Goal: Task Accomplishment & Management: Manage account settings

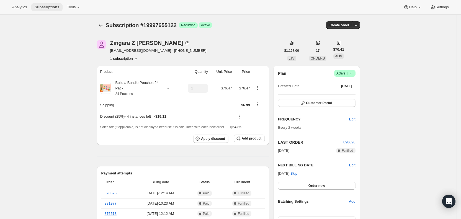
click at [50, 5] on span "Subscriptions" at bounding box center [47, 7] width 25 height 4
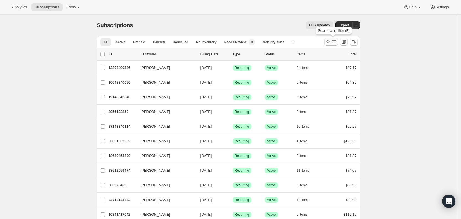
click at [331, 41] on icon "Search and filter results" at bounding box center [328, 42] width 6 height 6
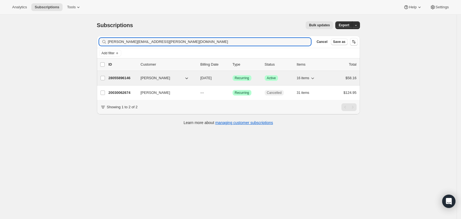
type input "[PERSON_NAME][EMAIL_ADDRESS][PERSON_NAME][DOMAIN_NAME]"
click at [212, 79] on span "[DATE]" at bounding box center [205, 78] width 11 height 4
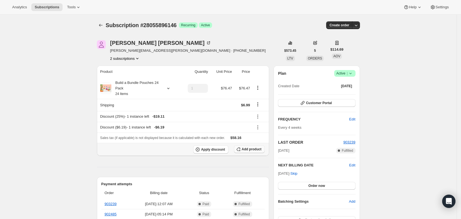
click at [251, 149] on span "Add product" at bounding box center [251, 149] width 20 height 4
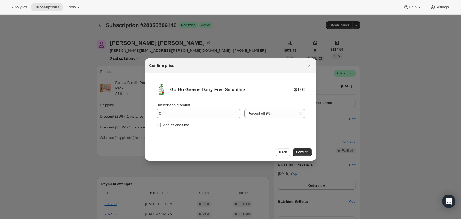
click at [158, 124] on input "Add as one-time" at bounding box center [158, 125] width 4 height 4
checkbox input "true"
click at [306, 153] on span "Confirm" at bounding box center [302, 152] width 13 height 4
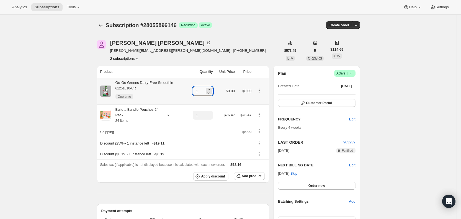
drag, startPoint x: 196, startPoint y: 91, endPoint x: 202, endPoint y: 91, distance: 6.4
click at [202, 91] on input "1" at bounding box center [199, 91] width 12 height 9
type input "3"
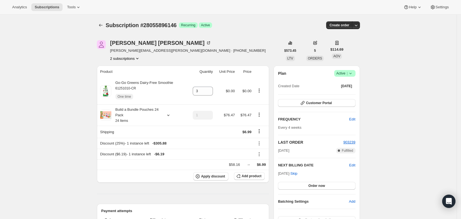
drag, startPoint x: 263, startPoint y: 10, endPoint x: 264, endPoint y: 1, distance: 9.2
click at [263, 10] on div "Analytics Subscriptions Tools Help Settings" at bounding box center [230, 7] width 461 height 15
click at [240, 21] on div "Subscription #28055896146. This page is ready Subscription #28055896146 Success…" at bounding box center [228, 25] width 263 height 21
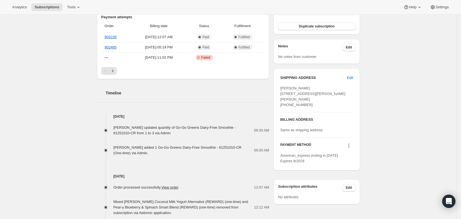
scroll to position [197, 0]
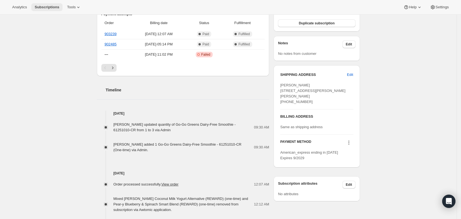
click at [44, 9] on span "Subscriptions" at bounding box center [47, 7] width 25 height 4
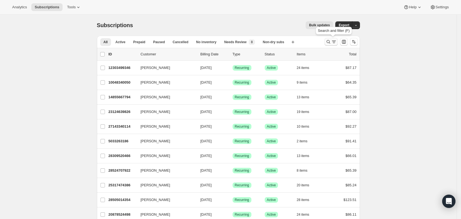
click at [336, 44] on icon "Search and filter results" at bounding box center [334, 42] width 6 height 6
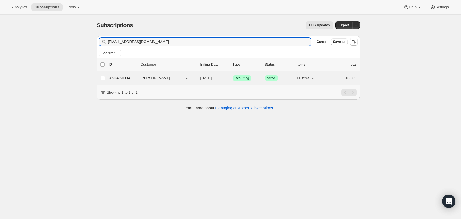
type input "[EMAIL_ADDRESS][DOMAIN_NAME]"
click at [211, 79] on span "[DATE]" at bounding box center [205, 78] width 11 height 4
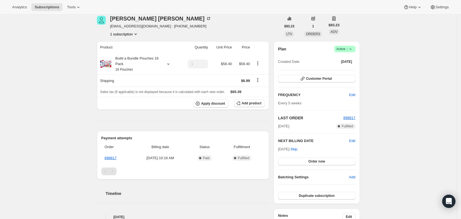
scroll to position [25, 0]
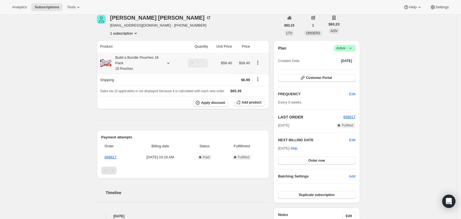
click at [171, 62] on icon at bounding box center [168, 63] width 6 height 6
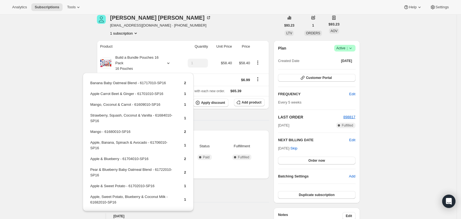
click at [81, 56] on div "Subscription #28904620114. This page is ready Subscription #28904620114 Success…" at bounding box center [228, 189] width 456 height 400
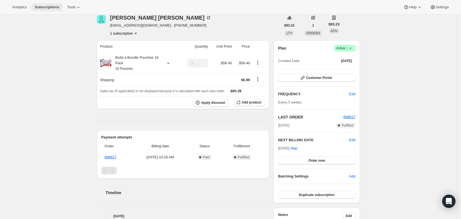
click at [40, 7] on span "Subscriptions" at bounding box center [47, 7] width 25 height 4
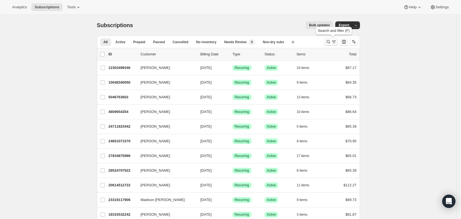
click at [331, 41] on icon "Search and filter results" at bounding box center [328, 42] width 6 height 6
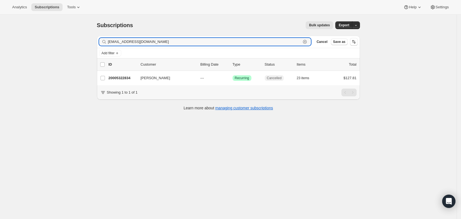
drag, startPoint x: 159, startPoint y: 41, endPoint x: 109, endPoint y: 41, distance: 49.8
click at [109, 41] on div "[EMAIL_ADDRESS][DOMAIN_NAME] Clear" at bounding box center [205, 42] width 212 height 8
paste input "[EMAIL_ADDRESS]"
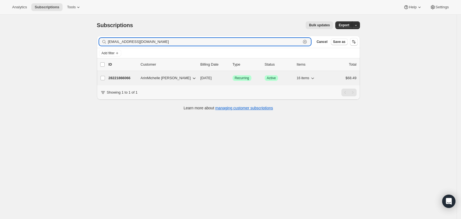
type input "[EMAIL_ADDRESS][DOMAIN_NAME]"
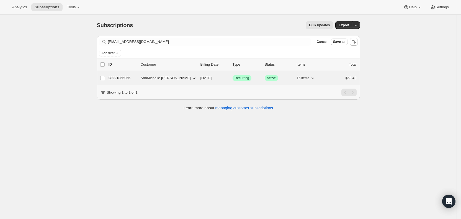
click at [207, 79] on span "[DATE]" at bounding box center [205, 78] width 11 height 4
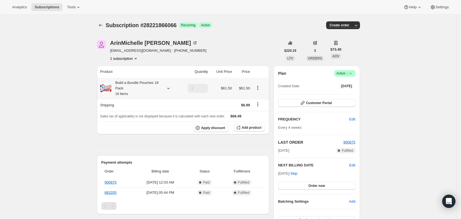
click at [171, 89] on icon at bounding box center [168, 88] width 6 height 6
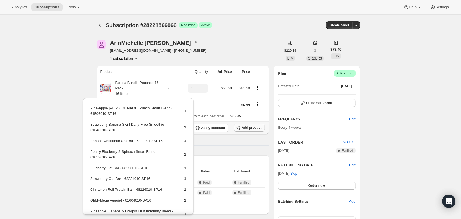
click at [254, 126] on span "Add product" at bounding box center [251, 127] width 20 height 4
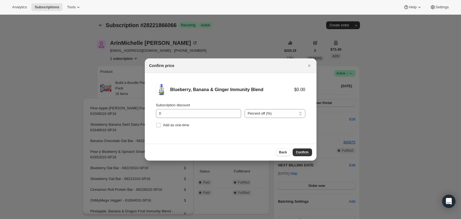
drag, startPoint x: 161, startPoint y: 125, endPoint x: 220, endPoint y: 135, distance: 59.8
click at [163, 125] on label "Add as one-time" at bounding box center [172, 125] width 33 height 8
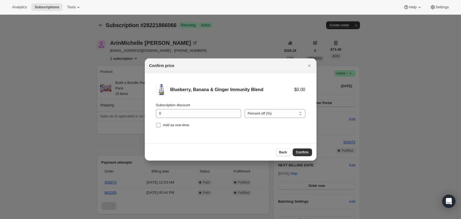
click at [161, 126] on label "Add as one-time" at bounding box center [172, 125] width 33 height 8
click at [160, 126] on input "Add as one-time" at bounding box center [158, 125] width 4 height 4
checkbox input "true"
click at [304, 152] on span "Confirm" at bounding box center [302, 152] width 13 height 4
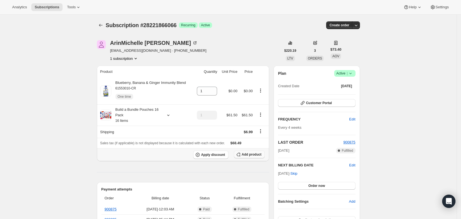
click at [253, 155] on span "Add product" at bounding box center [251, 154] width 20 height 4
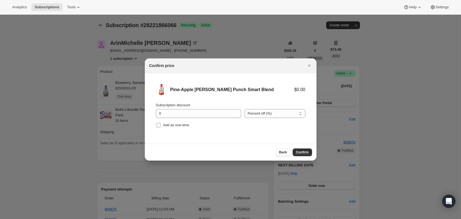
click at [161, 126] on label "Add as one-time" at bounding box center [172, 125] width 33 height 8
click at [160, 126] on input "Add as one-time" at bounding box center [158, 125] width 4 height 4
checkbox input "true"
click at [309, 154] on button "Confirm" at bounding box center [301, 152] width 19 height 8
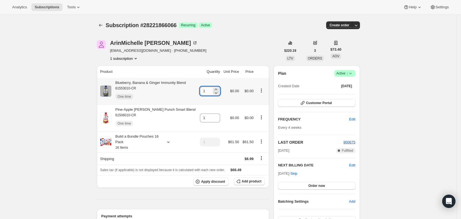
drag, startPoint x: 201, startPoint y: 93, endPoint x: 205, endPoint y: 91, distance: 4.3
click at [205, 91] on input "1" at bounding box center [206, 91] width 12 height 9
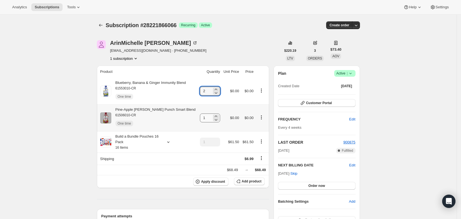
type input "2"
drag, startPoint x: 202, startPoint y: 117, endPoint x: 212, endPoint y: 118, distance: 10.0
click at [212, 118] on div "1" at bounding box center [210, 117] width 20 height 9
type input "2"
drag, startPoint x: 248, startPoint y: 44, endPoint x: 252, endPoint y: 38, distance: 6.5
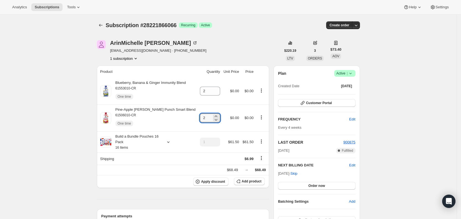
click at [248, 44] on div "ArinMichelle [PERSON_NAME] [EMAIL_ADDRESS][DOMAIN_NAME] · [PHONE_NUMBER] 1 subs…" at bounding box center [189, 50] width 184 height 21
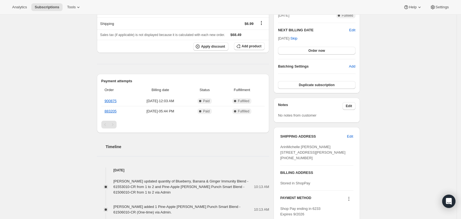
scroll to position [138, 0]
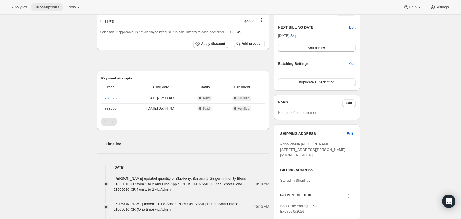
click at [48, 7] on span "Subscriptions" at bounding box center [47, 7] width 25 height 4
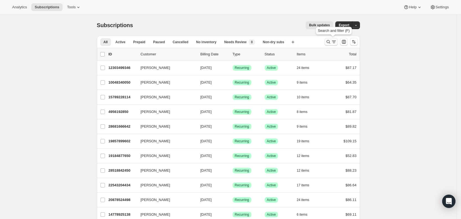
click at [333, 42] on icon "Search and filter results" at bounding box center [334, 42] width 6 height 6
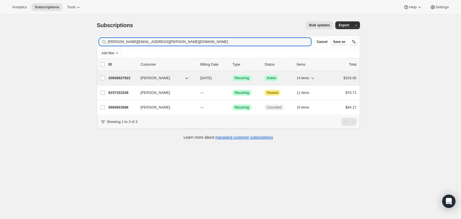
type input "[PERSON_NAME][EMAIL_ADDRESS][PERSON_NAME][DOMAIN_NAME]"
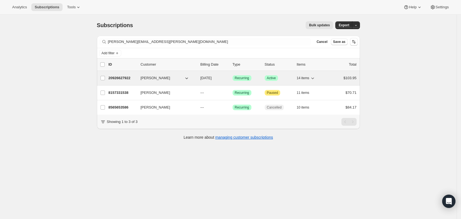
click at [212, 78] on span "[DATE]" at bounding box center [205, 78] width 11 height 4
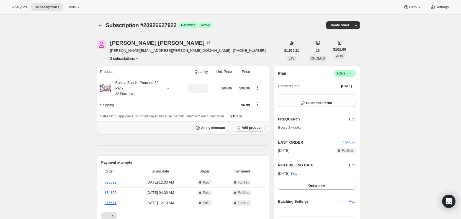
click at [256, 126] on span "Add product" at bounding box center [251, 127] width 20 height 4
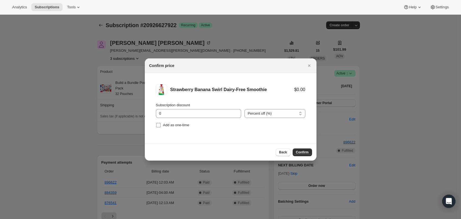
drag, startPoint x: 159, startPoint y: 123, endPoint x: 246, endPoint y: 136, distance: 87.5
click at [159, 123] on input "Add as one-time" at bounding box center [158, 125] width 4 height 4
checkbox input "true"
click at [306, 151] on span "Confirm" at bounding box center [302, 152] width 13 height 4
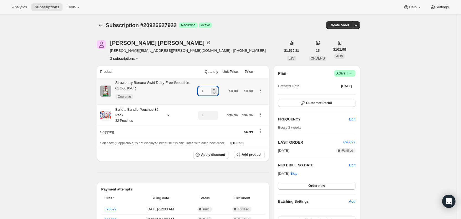
drag, startPoint x: 202, startPoint y: 92, endPoint x: 209, endPoint y: 91, distance: 7.2
click at [209, 91] on input "1" at bounding box center [204, 91] width 12 height 9
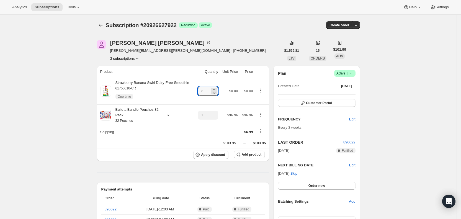
type input "3"
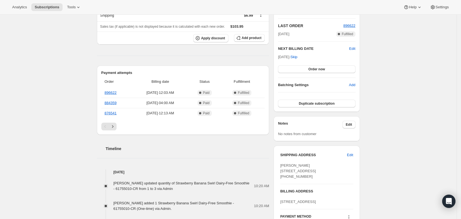
scroll to position [103, 0]
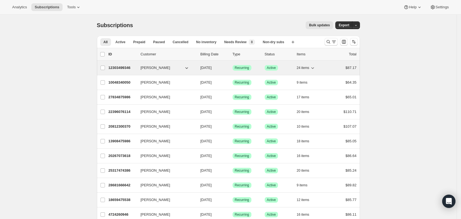
click at [153, 68] on span "[PERSON_NAME]" at bounding box center [156, 68] width 30 height 6
click at [212, 66] on span "[DATE]" at bounding box center [205, 68] width 11 height 4
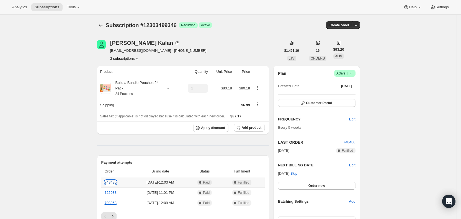
click at [115, 181] on link "748480" at bounding box center [111, 182] width 12 height 4
click at [47, 6] on span "Subscriptions" at bounding box center [47, 7] width 25 height 4
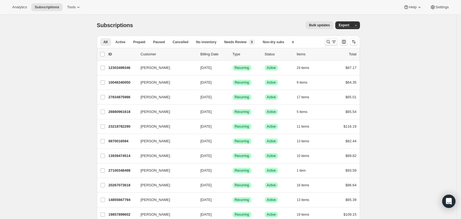
click at [333, 42] on icon "Search and filter results" at bounding box center [334, 42] width 6 height 6
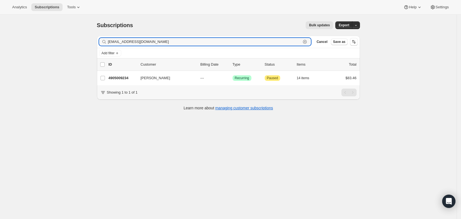
drag, startPoint x: 158, startPoint y: 44, endPoint x: 108, endPoint y: 44, distance: 50.1
click at [108, 44] on div "leslie_miller08@yahoo.com Clear" at bounding box center [205, 42] width 212 height 8
paste input "mmckee@gmail"
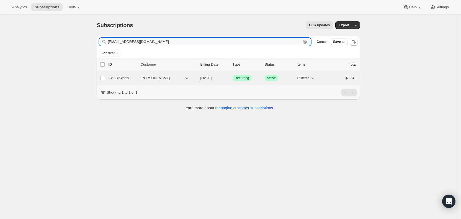
type input "lesliemmckee@gmail.com"
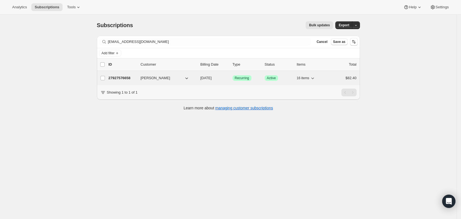
click at [209, 79] on span "[DATE]" at bounding box center [205, 78] width 11 height 4
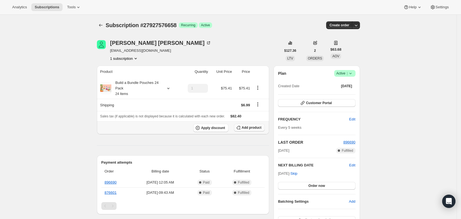
click at [251, 128] on span "Add product" at bounding box center [251, 127] width 20 height 4
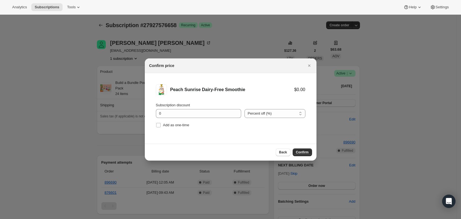
drag, startPoint x: 158, startPoint y: 125, endPoint x: 215, endPoint y: 143, distance: 59.2
click at [159, 125] on input "Add as one-time" at bounding box center [158, 125] width 4 height 4
checkbox input "true"
drag, startPoint x: 302, startPoint y: 152, endPoint x: 290, endPoint y: 148, distance: 12.5
click at [299, 151] on span "Confirm" at bounding box center [302, 152] width 13 height 4
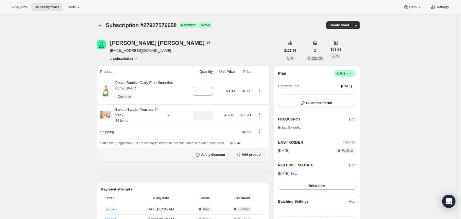
click at [259, 154] on span "Add product" at bounding box center [251, 154] width 20 height 4
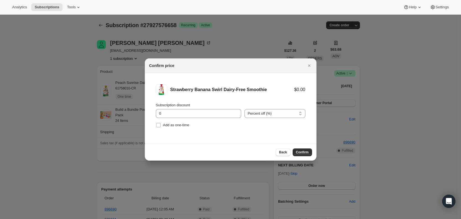
drag, startPoint x: 159, startPoint y: 125, endPoint x: 221, endPoint y: 136, distance: 62.6
click at [161, 125] on label "Add as one-time" at bounding box center [172, 125] width 33 height 8
click at [160, 125] on input "Add as one-time" at bounding box center [158, 125] width 4 height 4
checkbox input "true"
click at [302, 152] on span "Confirm" at bounding box center [302, 152] width 13 height 4
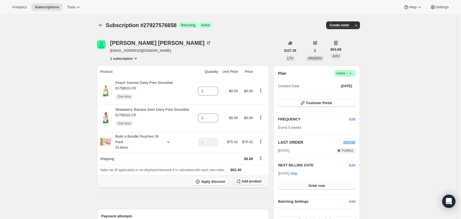
click at [253, 180] on span "Add product" at bounding box center [251, 181] width 20 height 4
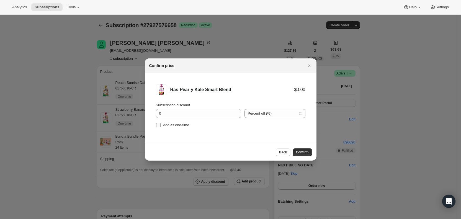
drag, startPoint x: 160, startPoint y: 123, endPoint x: 165, endPoint y: 124, distance: 5.7
click at [161, 123] on label "Add as one-time" at bounding box center [172, 125] width 33 height 8
click at [160, 123] on input "Add as one-time" at bounding box center [158, 125] width 4 height 4
checkbox input "true"
click at [306, 151] on span "Confirm" at bounding box center [302, 152] width 13 height 4
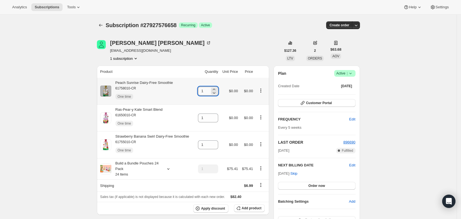
drag, startPoint x: 202, startPoint y: 92, endPoint x: 205, endPoint y: 91, distance: 3.3
click at [205, 91] on input "1" at bounding box center [204, 91] width 12 height 9
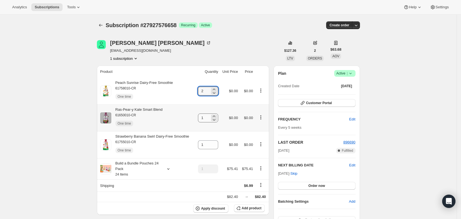
type input "2"
drag, startPoint x: 202, startPoint y: 118, endPoint x: 207, endPoint y: 118, distance: 5.0
click at [207, 118] on input "1" at bounding box center [204, 117] width 12 height 9
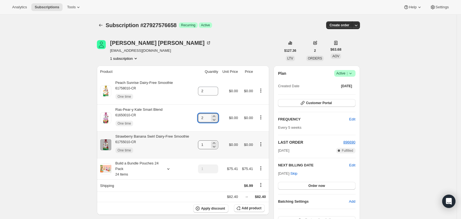
type input "2"
drag, startPoint x: 203, startPoint y: 144, endPoint x: 220, endPoint y: 127, distance: 24.3
click at [213, 142] on div "1" at bounding box center [208, 144] width 20 height 9
type input "2"
drag, startPoint x: 239, startPoint y: 52, endPoint x: 257, endPoint y: 2, distance: 52.4
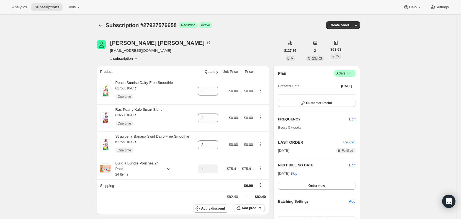
click at [240, 49] on div "Leslie McKee lesliemmckee@gmail.com 1 subscription" at bounding box center [189, 50] width 184 height 21
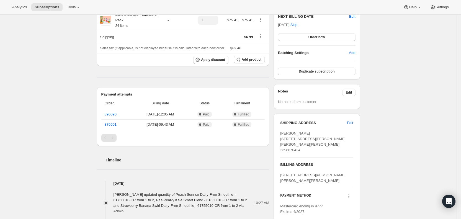
scroll to position [153, 0]
